Goal: Task Accomplishment & Management: Use online tool/utility

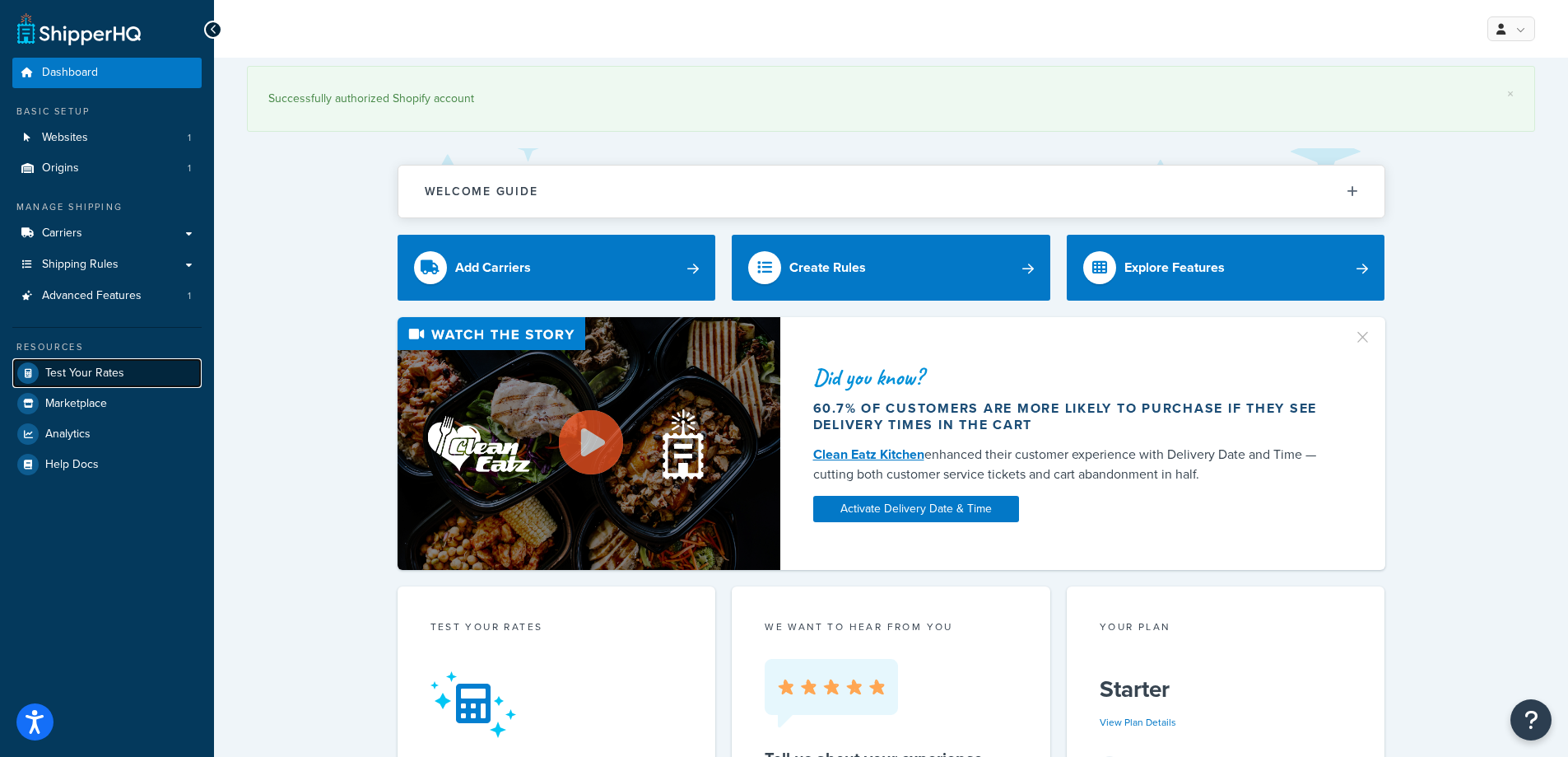
click at [87, 374] on span "Test Your Rates" at bounding box center [84, 374] width 79 height 14
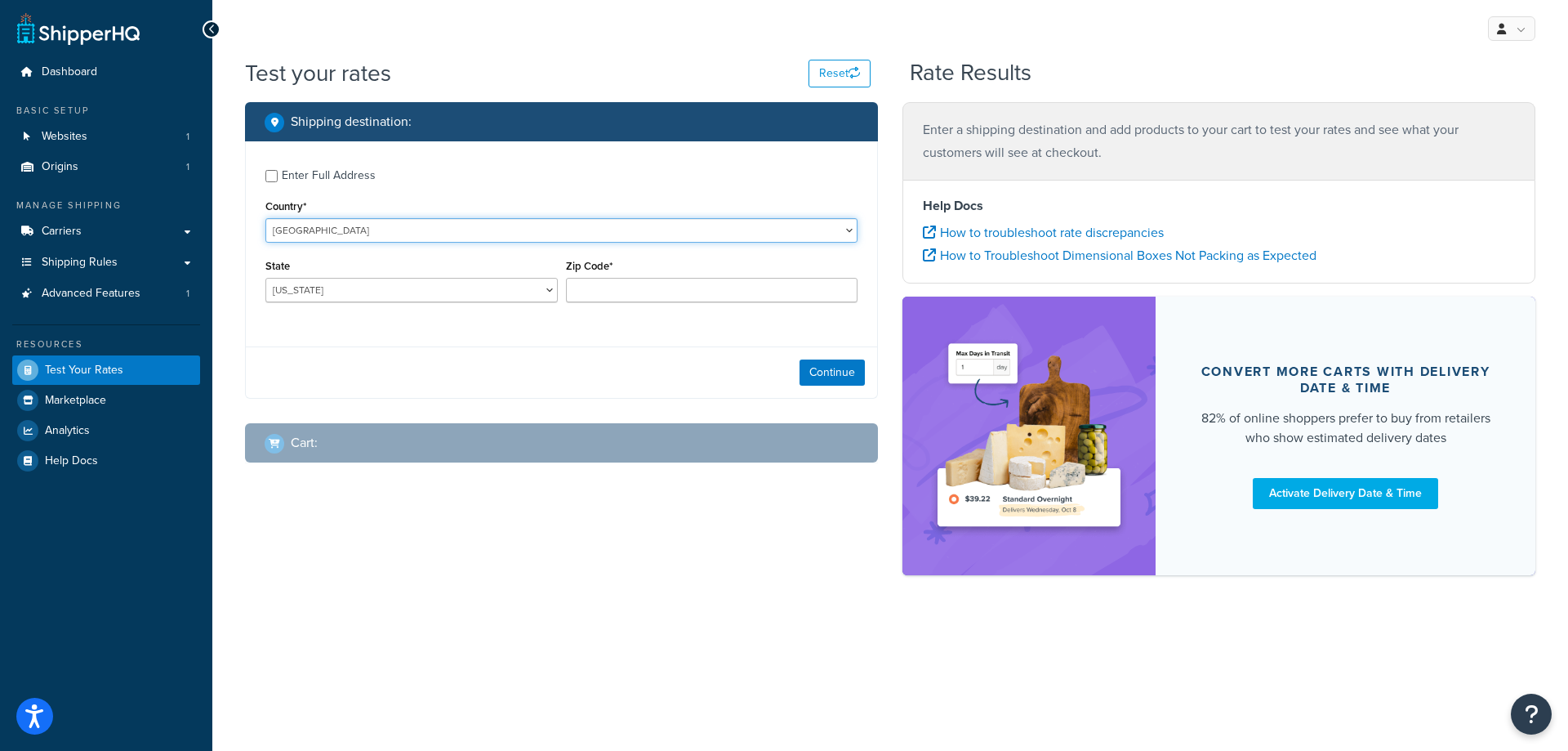
click at [348, 233] on select "[GEOGRAPHIC_DATA] [GEOGRAPHIC_DATA] [GEOGRAPHIC_DATA] [GEOGRAPHIC_DATA] [GEOGRA…" at bounding box center [561, 231] width 592 height 25
select select "BG"
click at [266, 218] on select "[GEOGRAPHIC_DATA] [GEOGRAPHIC_DATA] [GEOGRAPHIC_DATA] [GEOGRAPHIC_DATA] [GEOGRA…" at bounding box center [561, 231] width 592 height 25
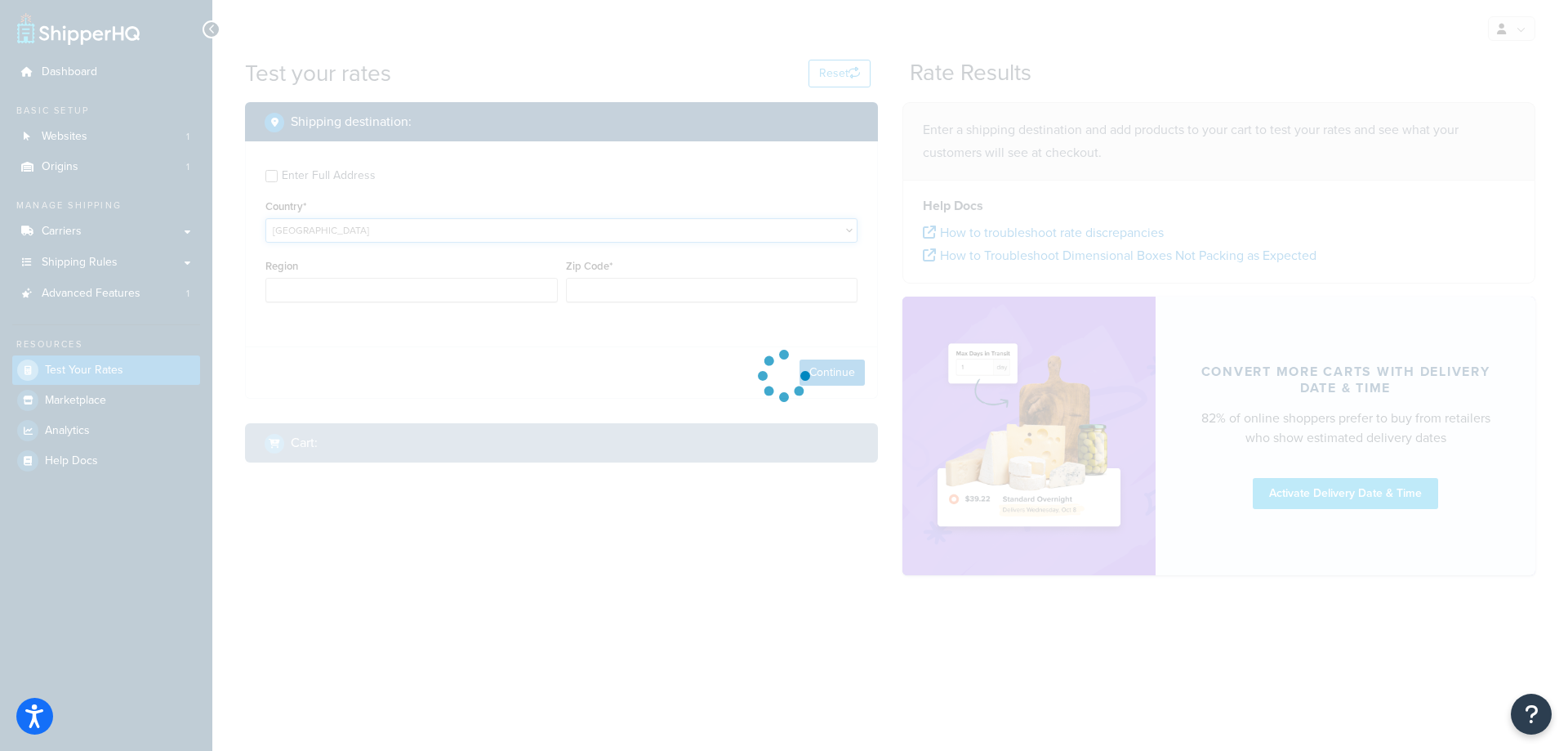
type input "AL"
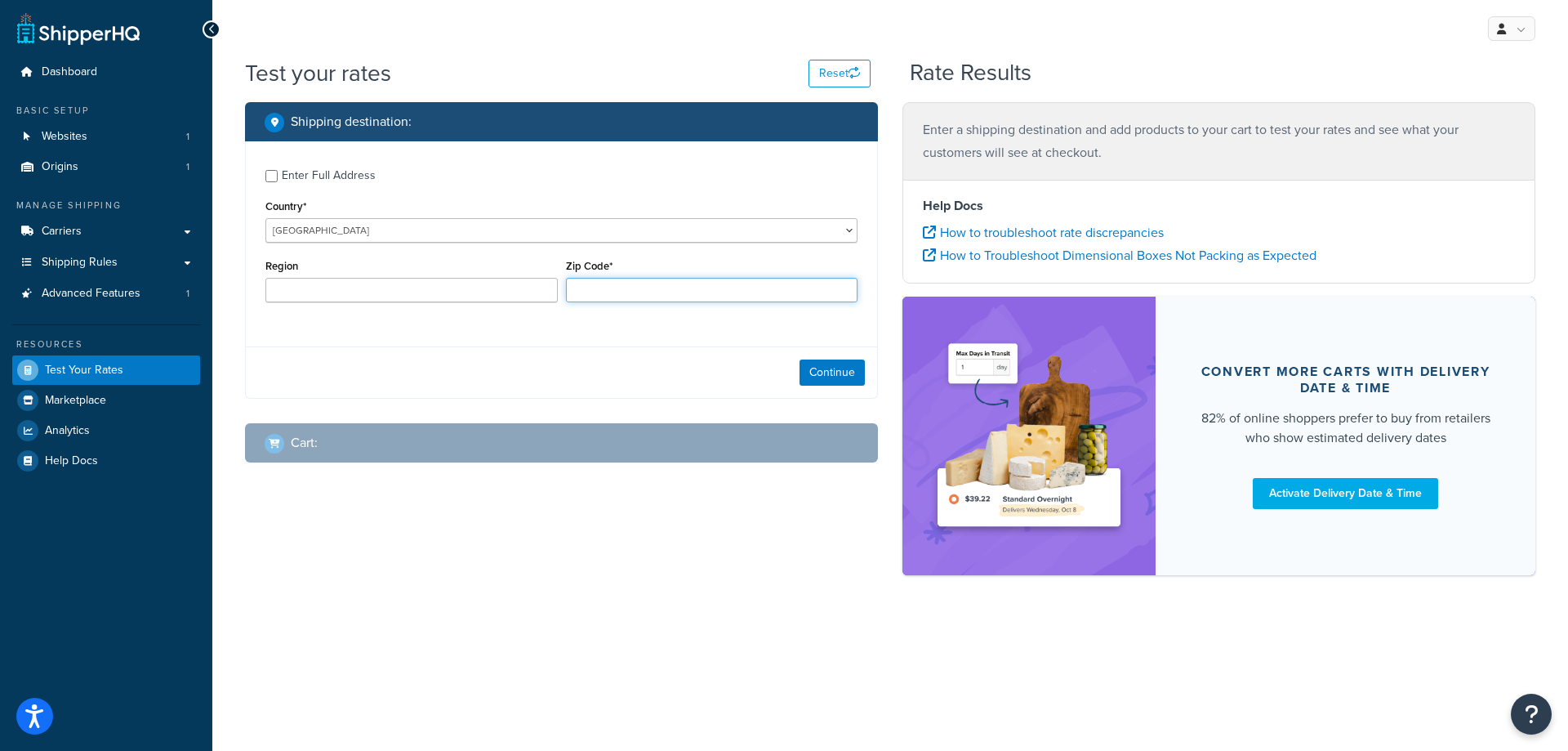
click at [611, 284] on input "Zip Code*" at bounding box center [712, 291] width 292 height 25
paste input "4002"
type input "4002"
click at [847, 372] on button "Continue" at bounding box center [832, 372] width 65 height 26
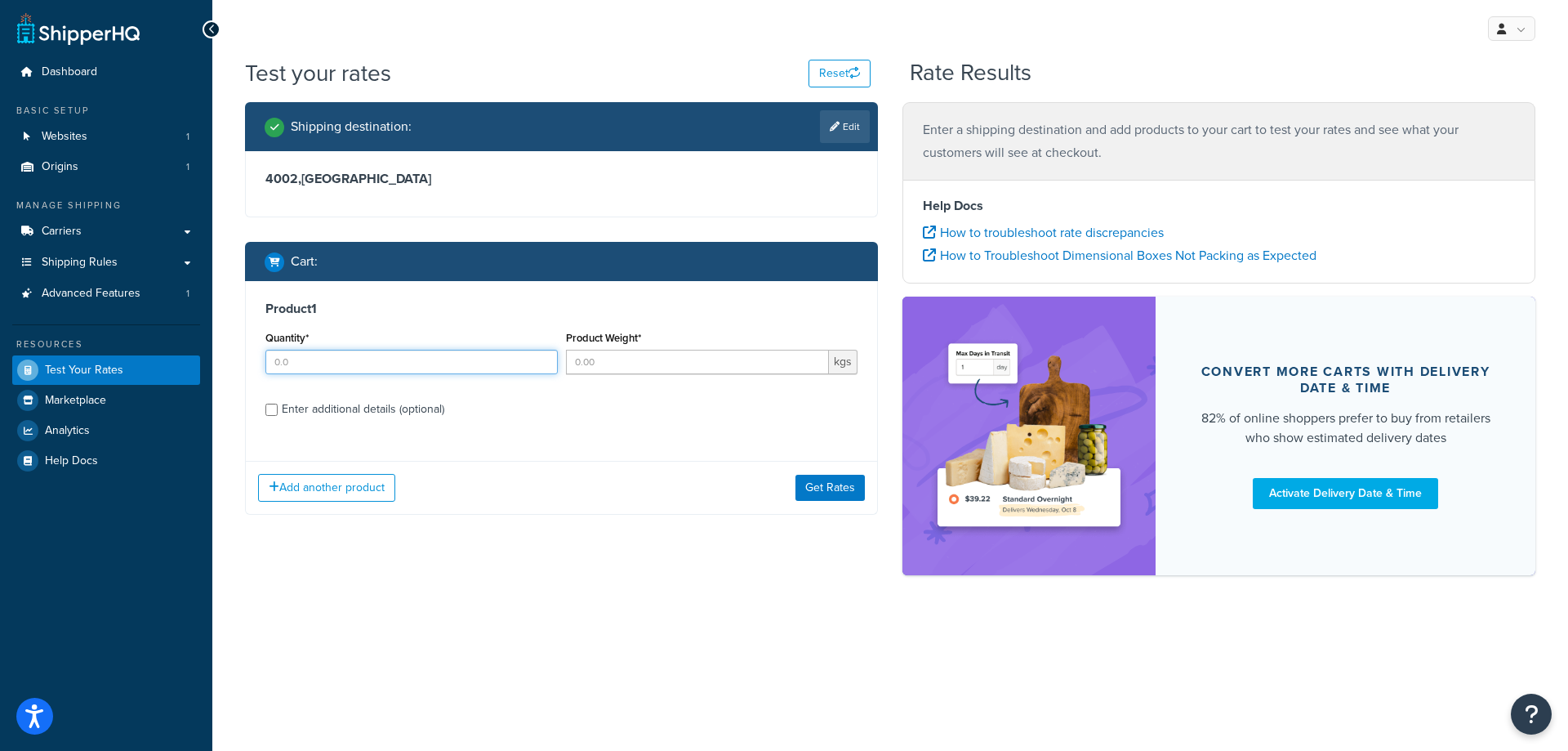
click at [318, 367] on input "Quantity*" at bounding box center [412, 362] width 292 height 25
type input "1"
click at [648, 364] on input "Product Weight*" at bounding box center [698, 362] width 264 height 25
type input "10"
click at [605, 428] on div "Product 1 Quantity* 1 Product Weight* 10 kgs Enter additional details (optional)" at bounding box center [561, 364] width 632 height 167
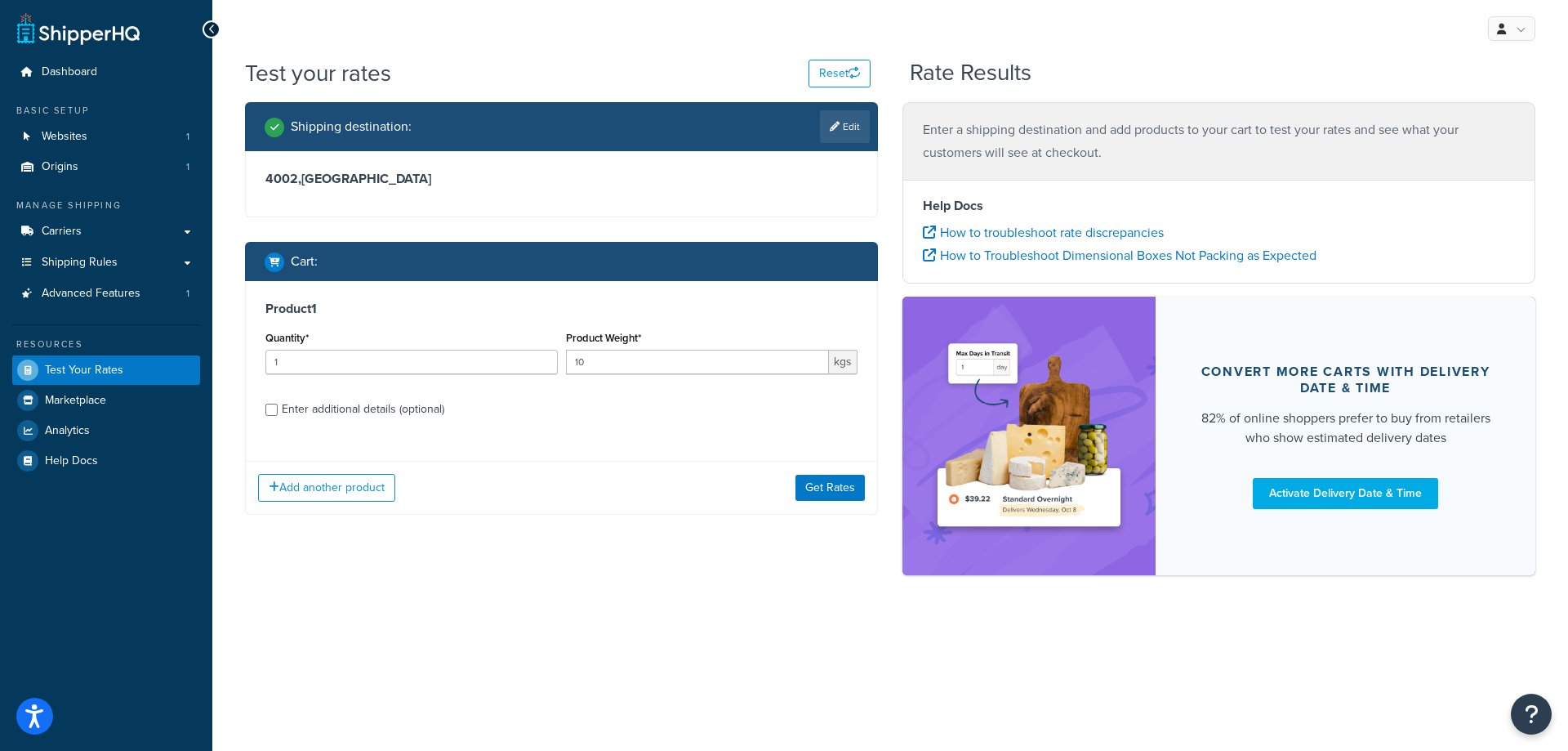
click at [289, 416] on div "Enter additional details (optional)" at bounding box center [363, 409] width 163 height 23
click at [278, 416] on input "Enter additional details (optional)" at bounding box center [272, 410] width 12 height 12
checkbox input "true"
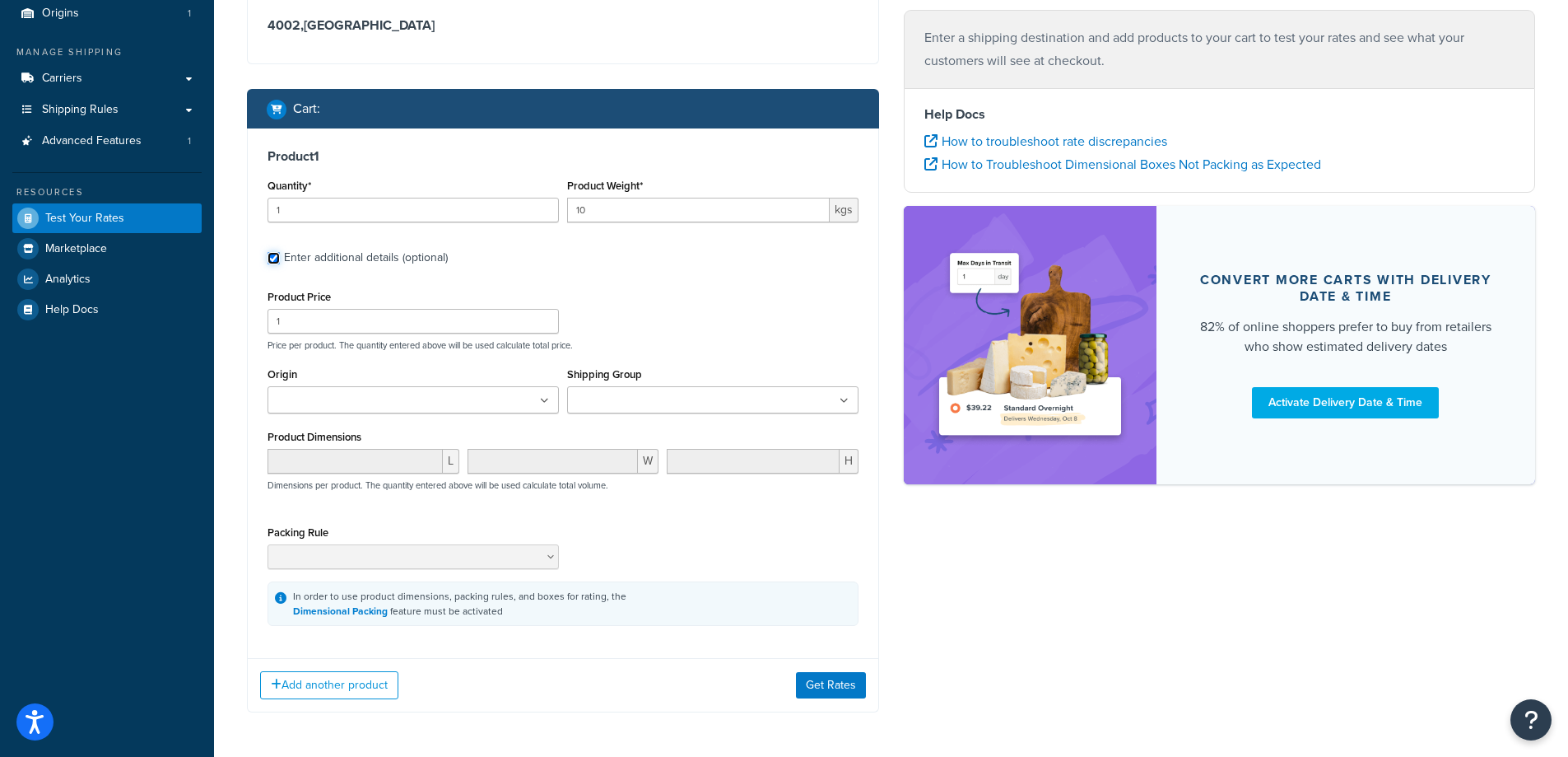
scroll to position [162, 0]
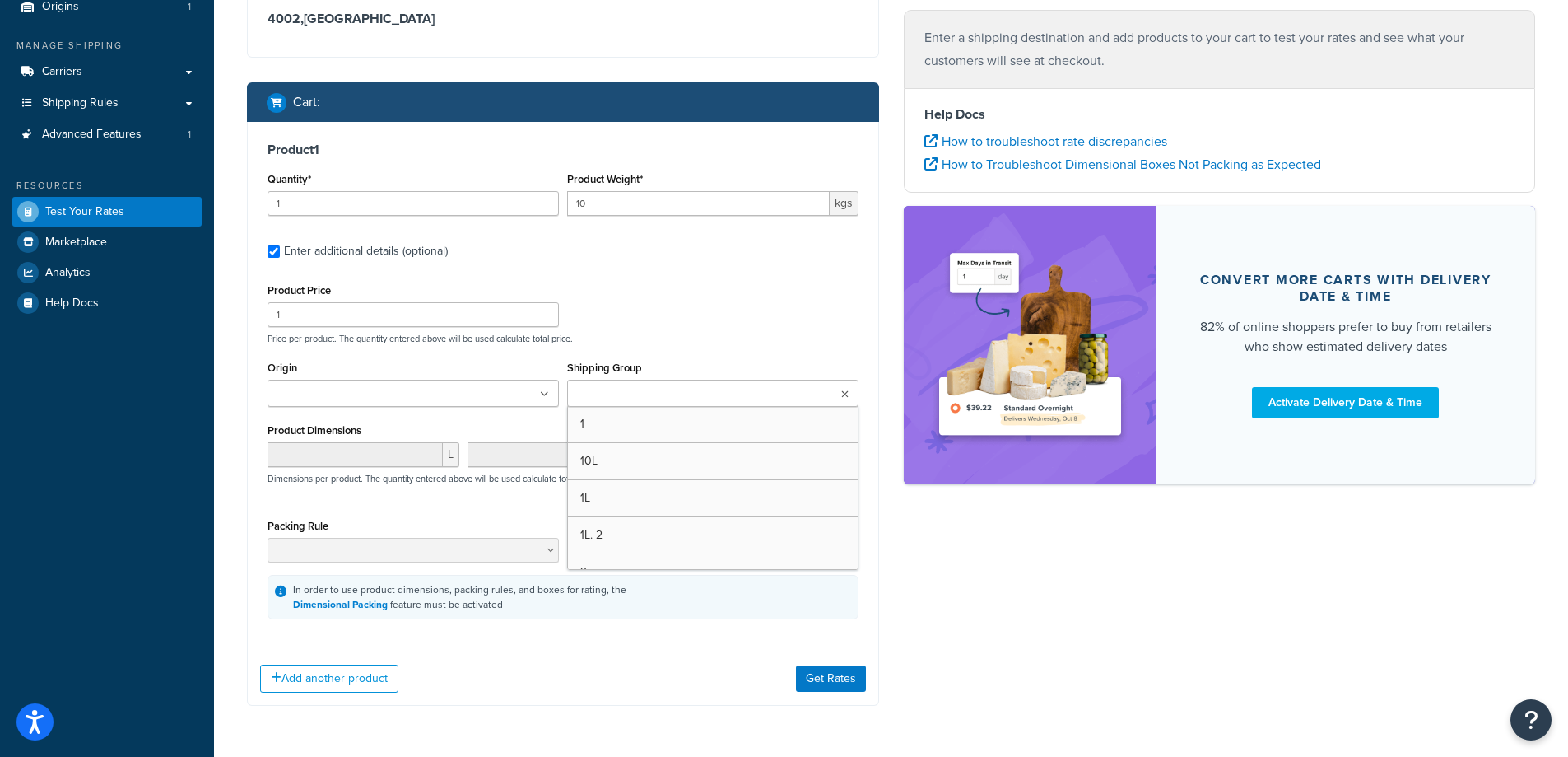
click at [718, 398] on ul at bounding box center [713, 393] width 292 height 28
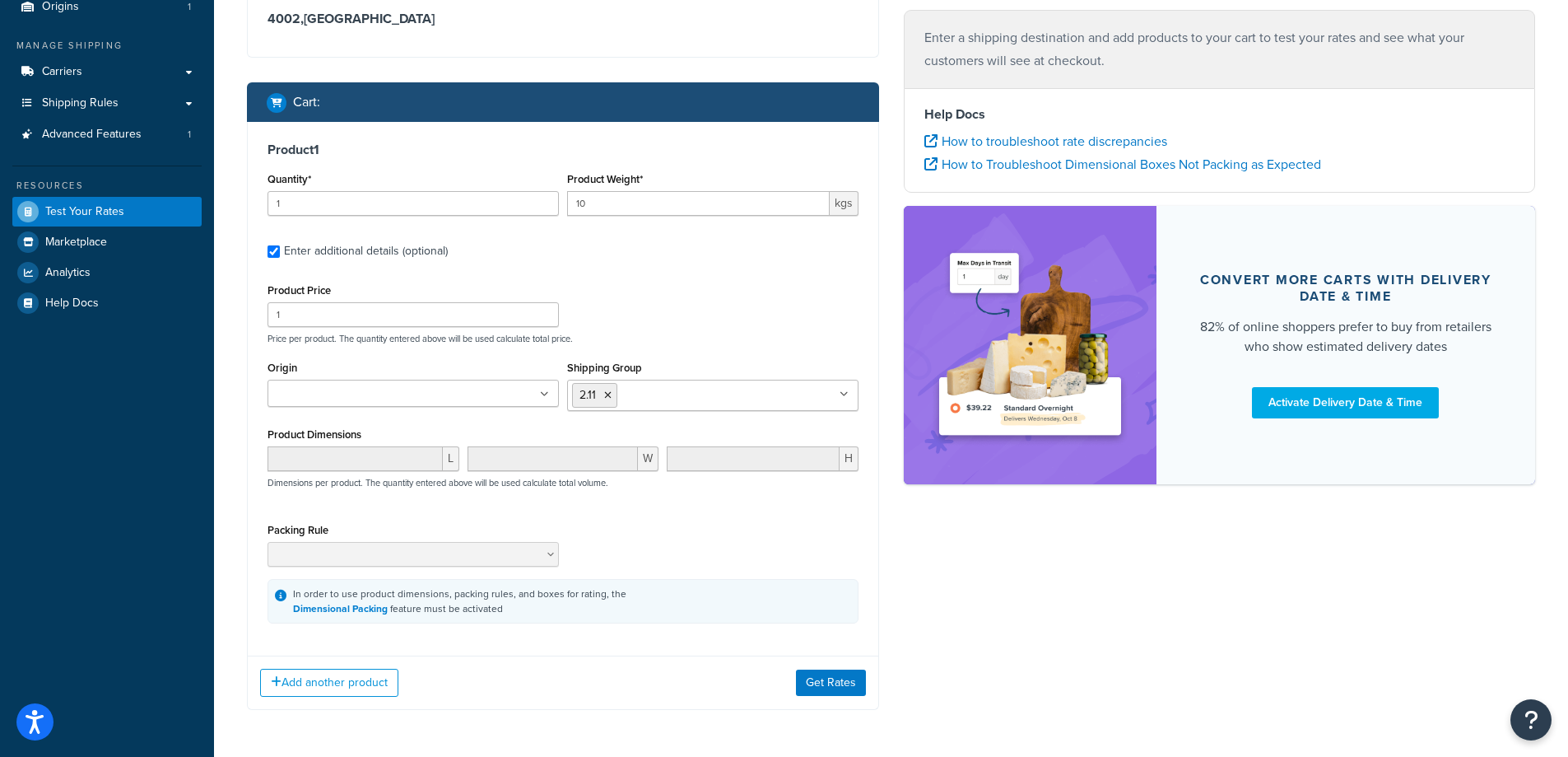
click at [736, 313] on div "Product Price 1 Price per product. The quantity entered above will be used calc…" at bounding box center [563, 311] width 600 height 65
click at [834, 674] on button "Get Rates" at bounding box center [831, 683] width 70 height 27
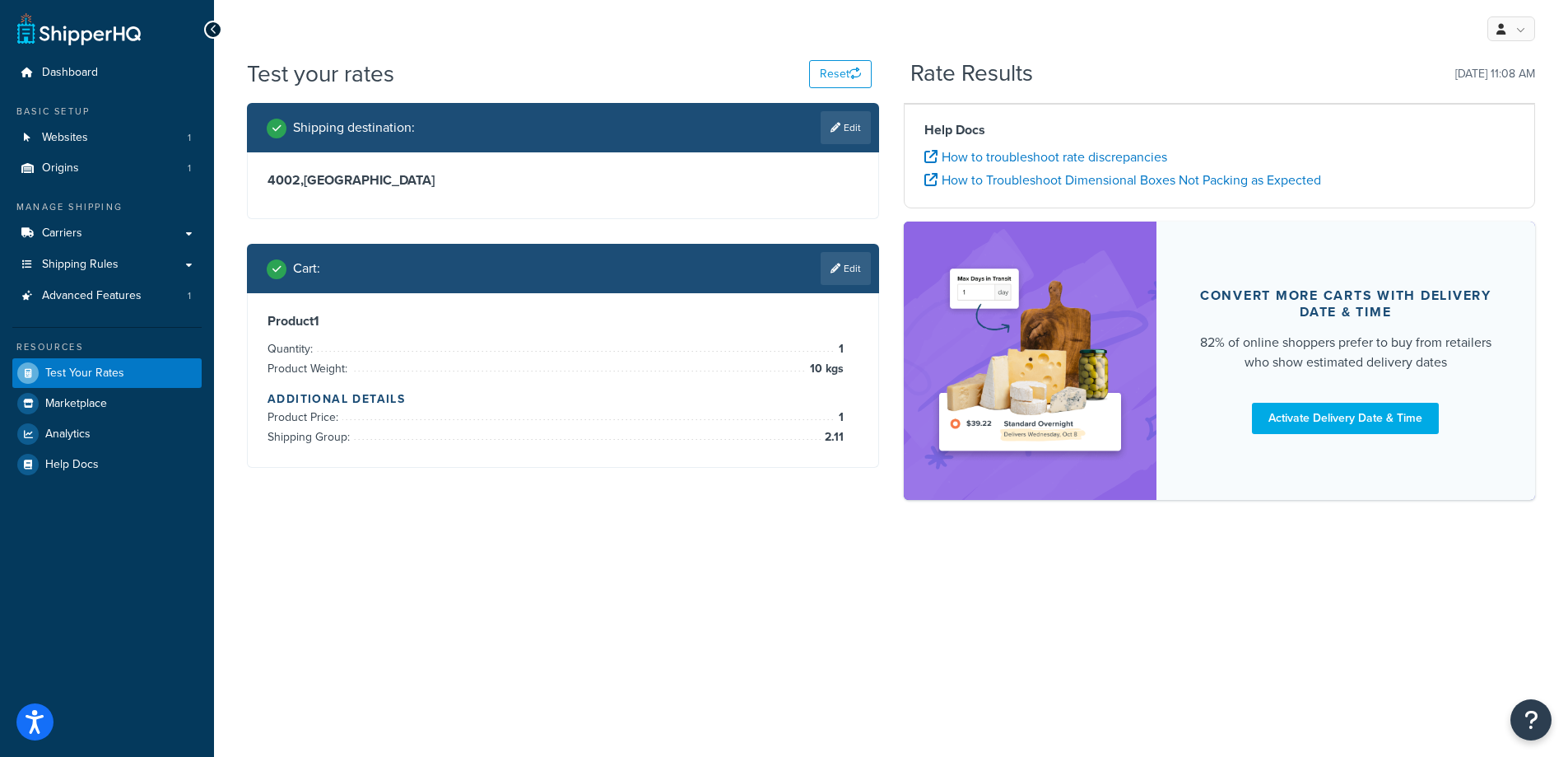
scroll to position [0, 0]
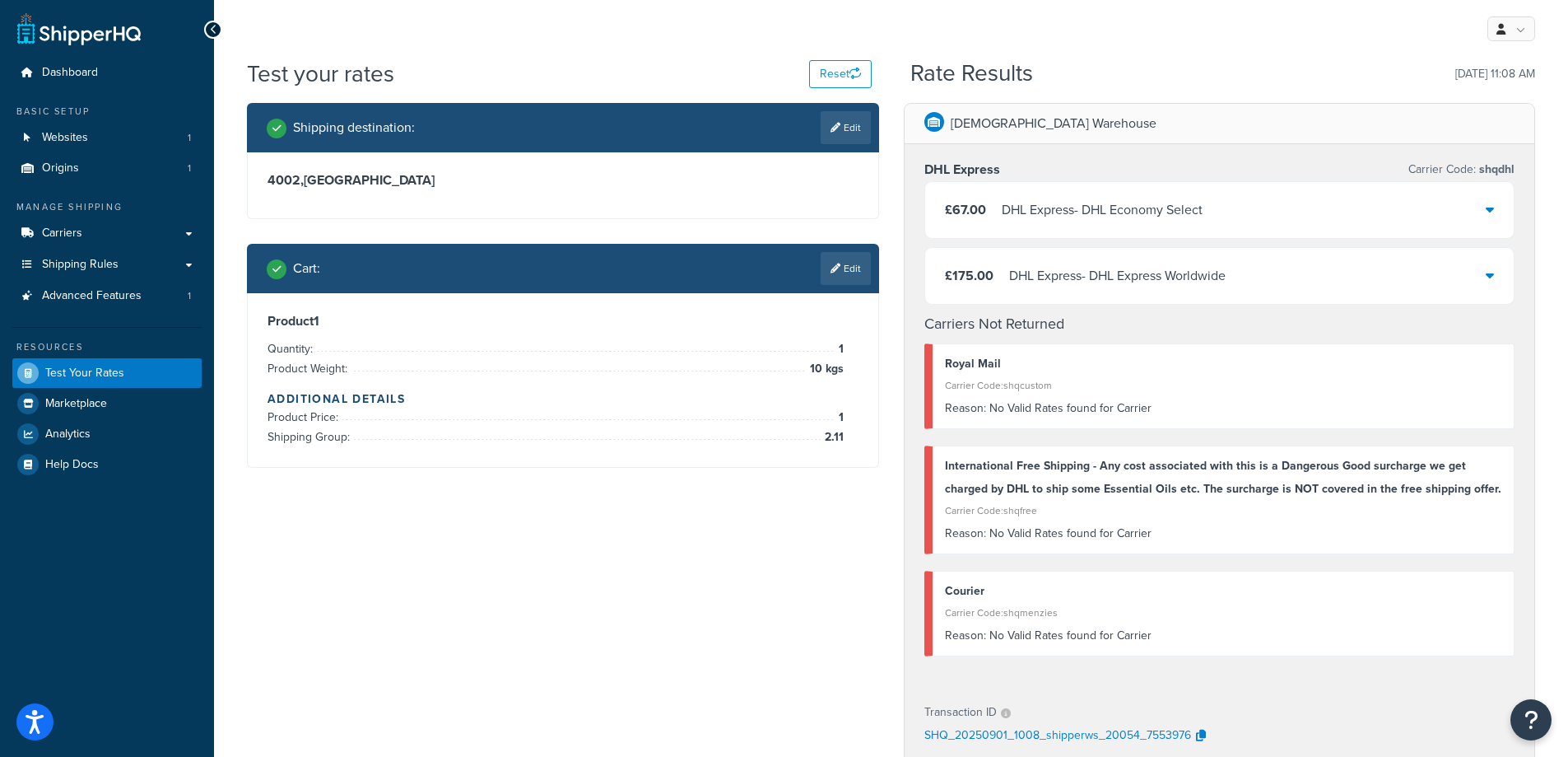
click at [1490, 209] on icon at bounding box center [1490, 209] width 8 height 13
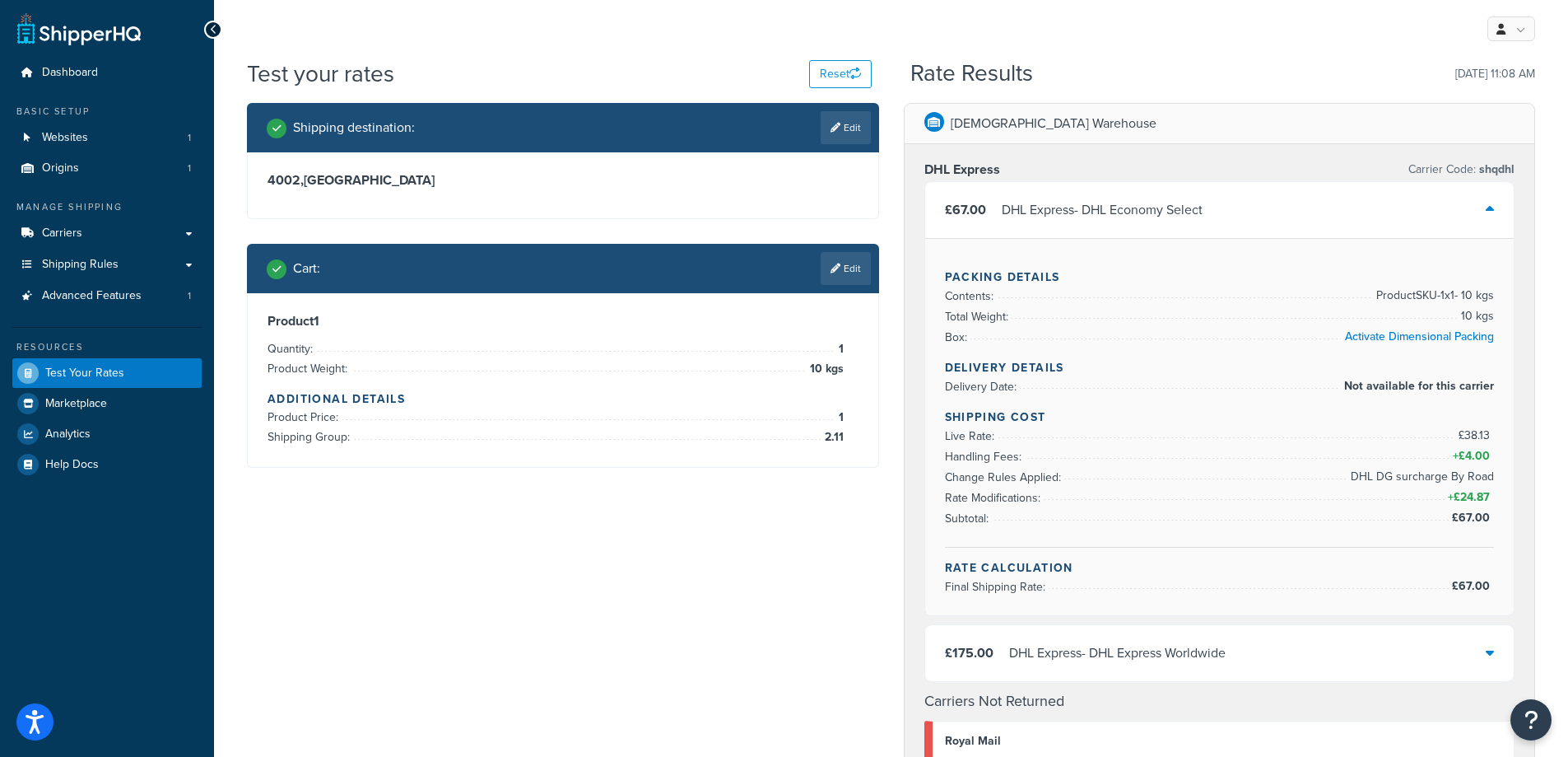
click at [1490, 209] on icon at bounding box center [1490, 209] width 8 height 13
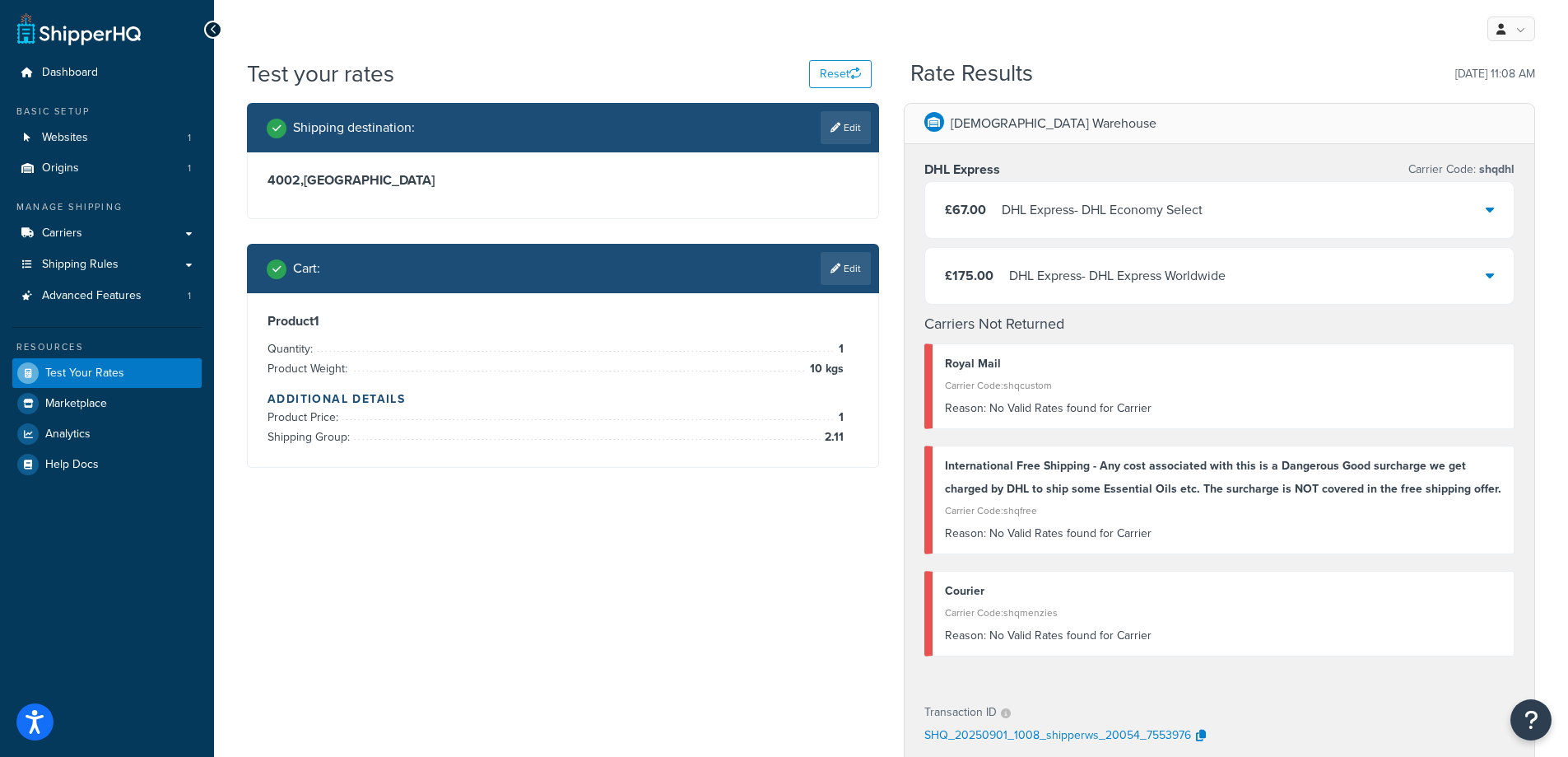
click at [1493, 205] on icon at bounding box center [1490, 209] width 8 height 13
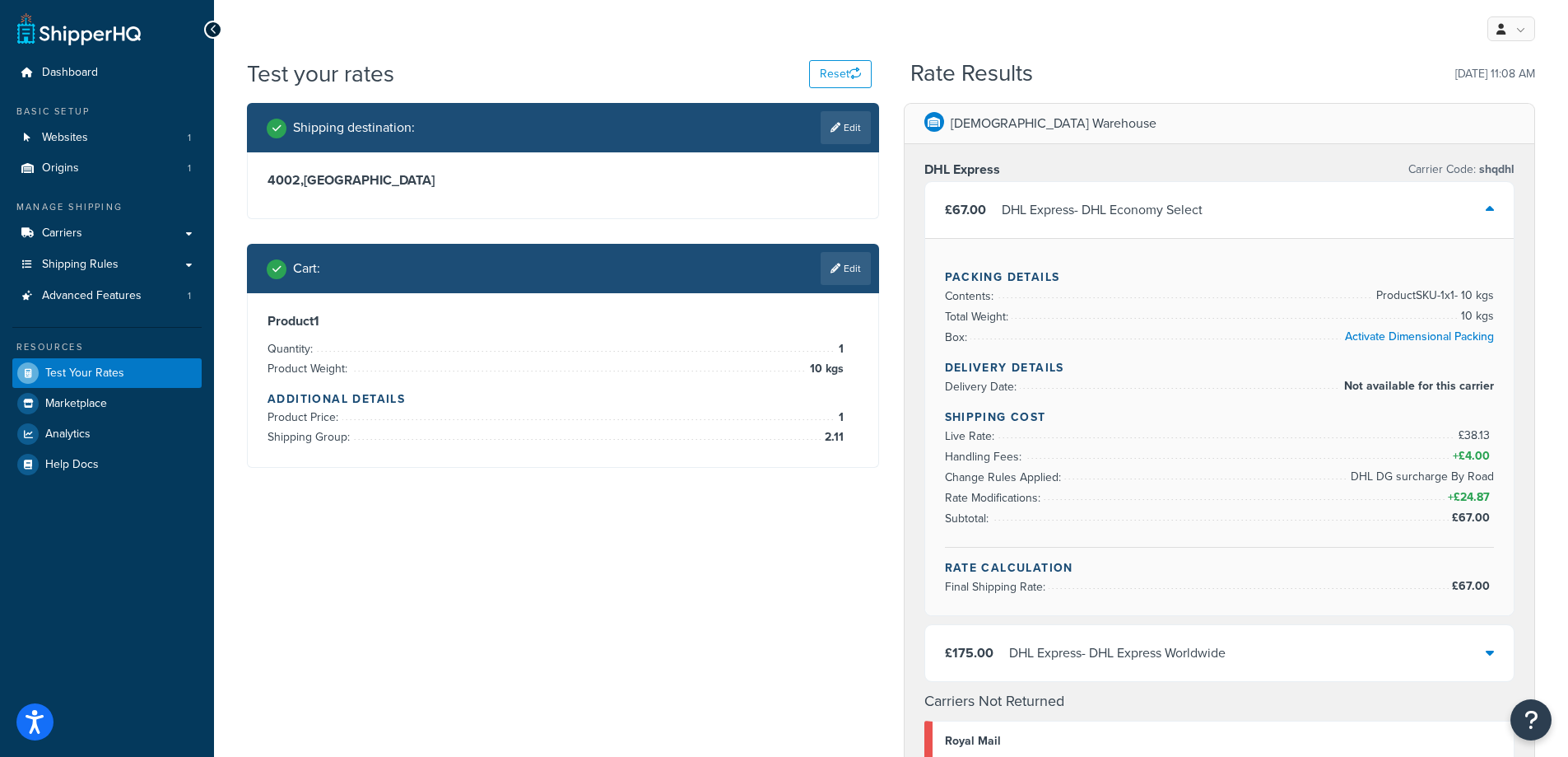
scroll to position [83, 0]
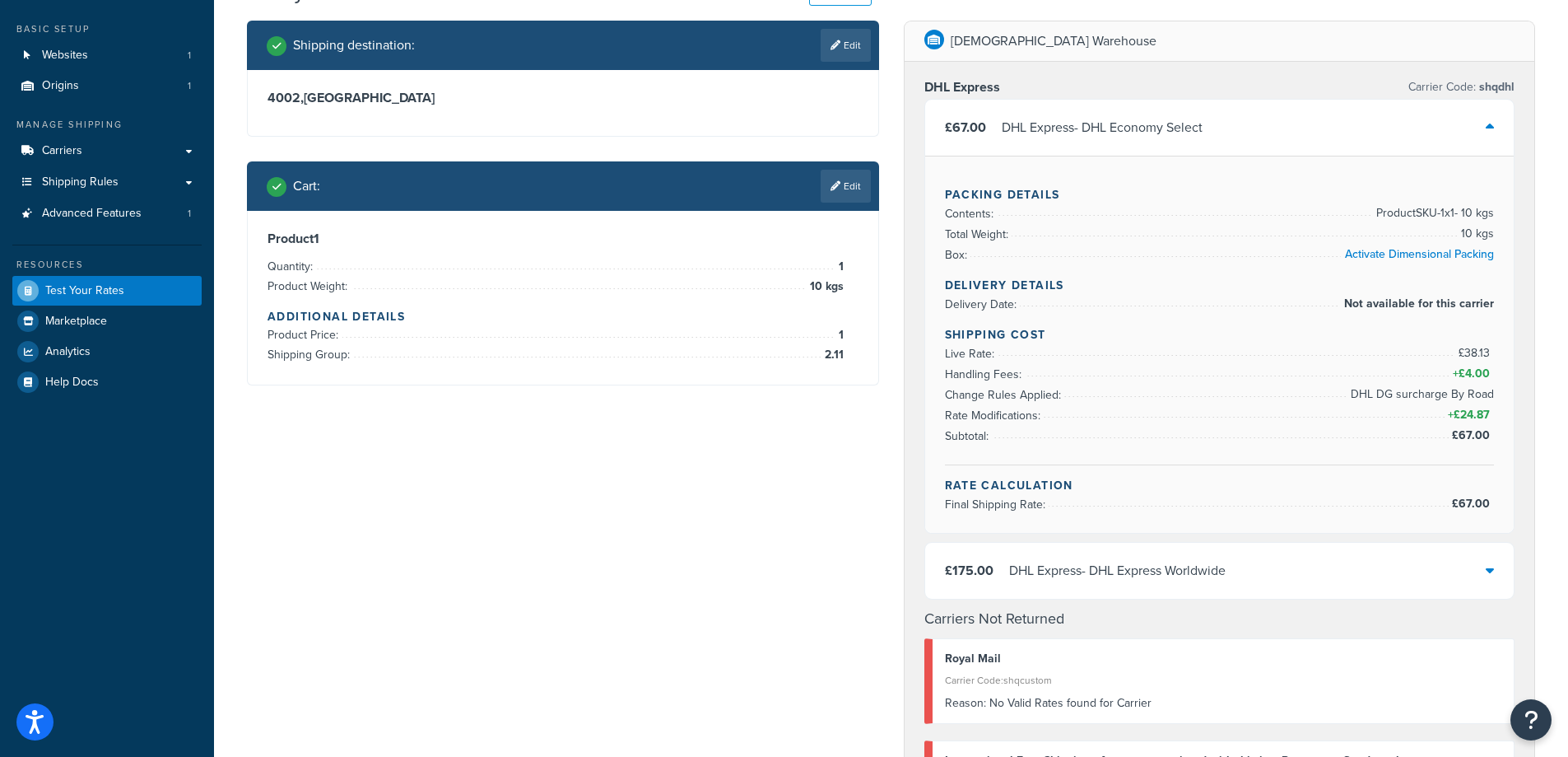
click at [617, 486] on div "Shipping destination : Edit 4002 , [GEOGRAPHIC_DATA] Cart : Edit Product 1 Quan…" at bounding box center [891, 745] width 1313 height 1450
click at [623, 471] on div "Shipping destination : Edit 4002 , [GEOGRAPHIC_DATA] Cart : Edit Product 1 Quan…" at bounding box center [891, 745] width 1313 height 1450
click at [1485, 570] on div "£175.00 DHL Express - DHL Express Worldwide" at bounding box center [1219, 571] width 590 height 56
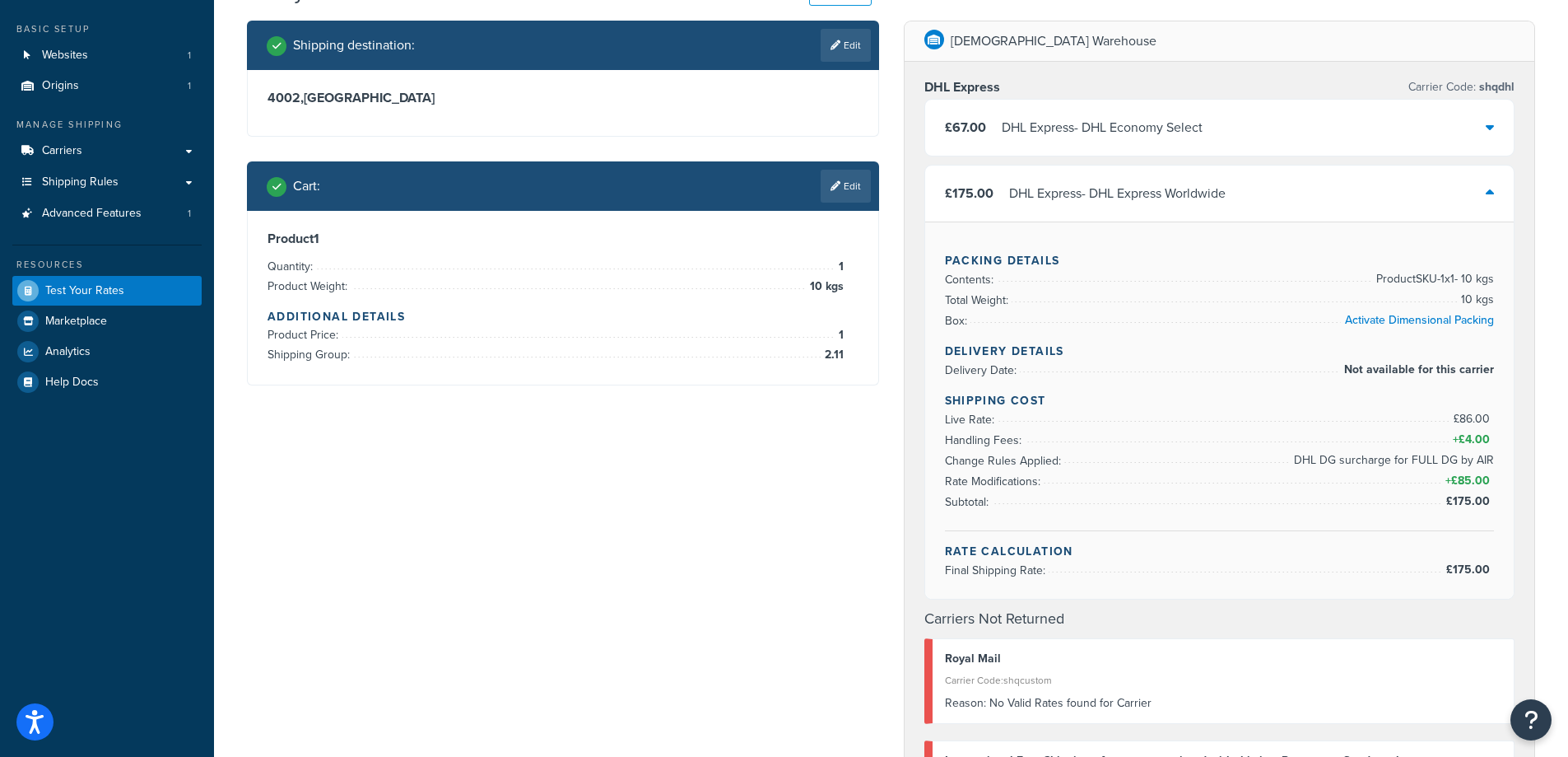
click at [1488, 193] on icon at bounding box center [1490, 193] width 8 height 13
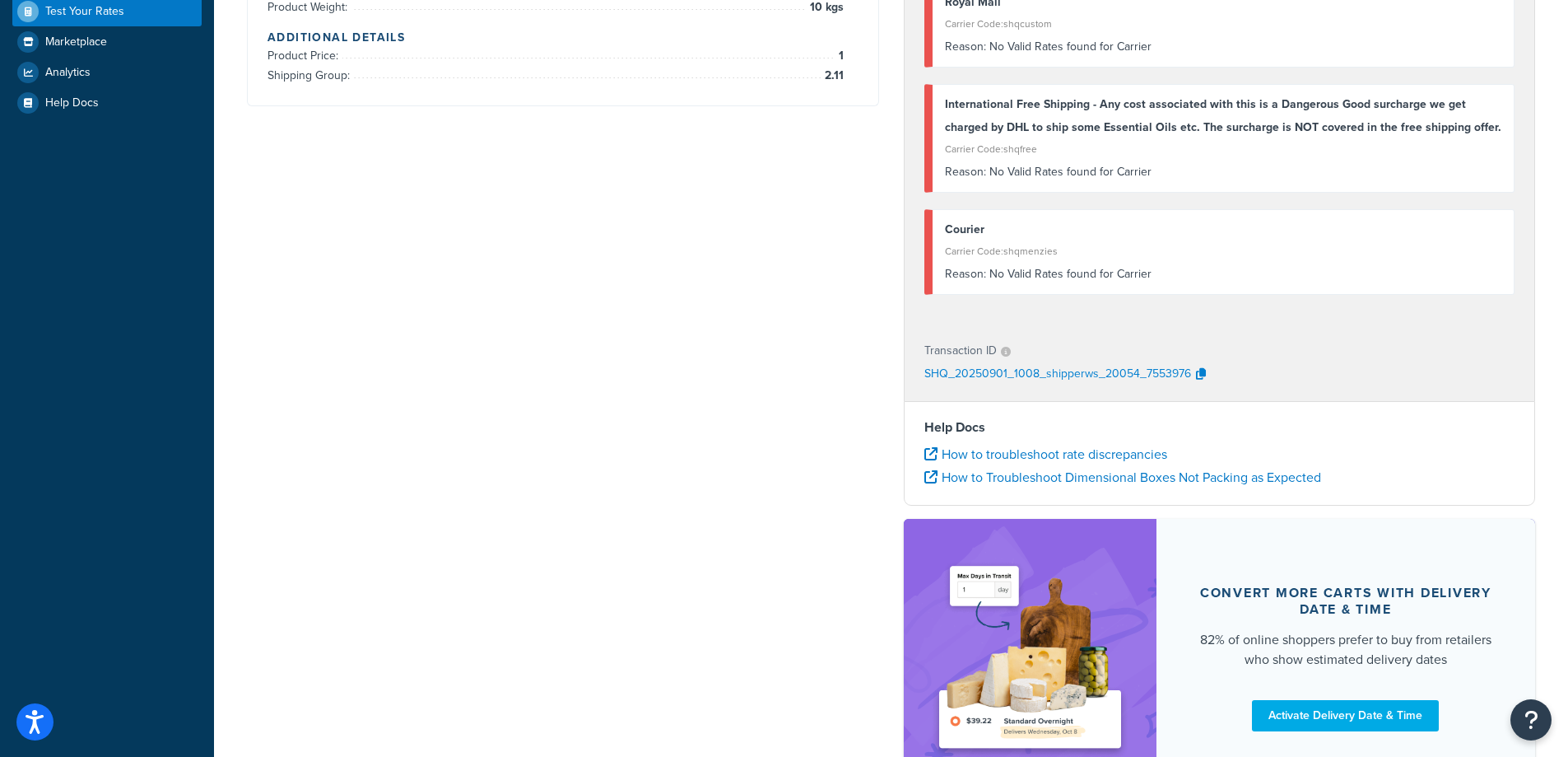
scroll to position [0, 0]
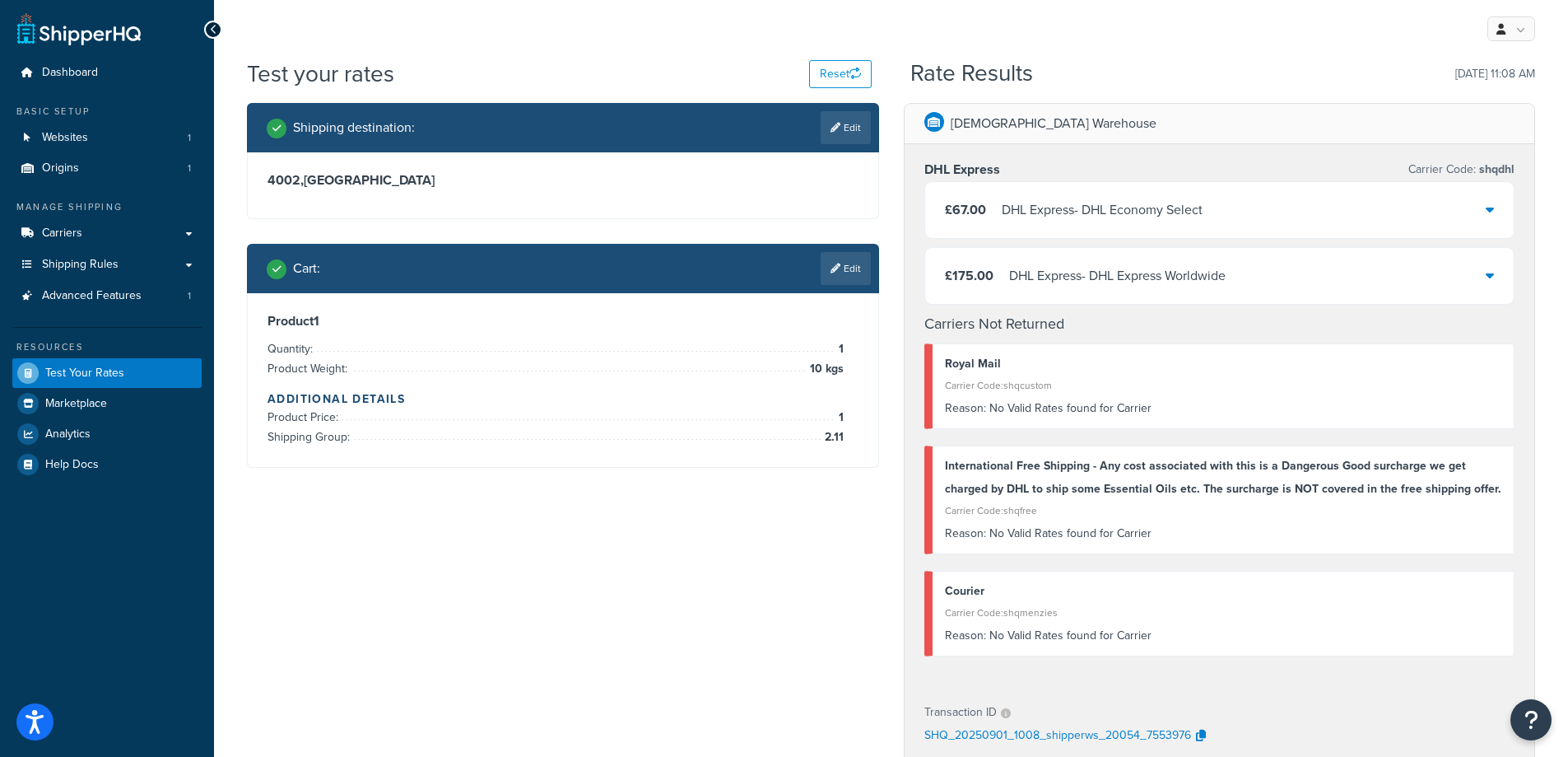
click at [1491, 214] on icon at bounding box center [1490, 209] width 8 height 13
